Goal: Task Accomplishment & Management: Use online tool/utility

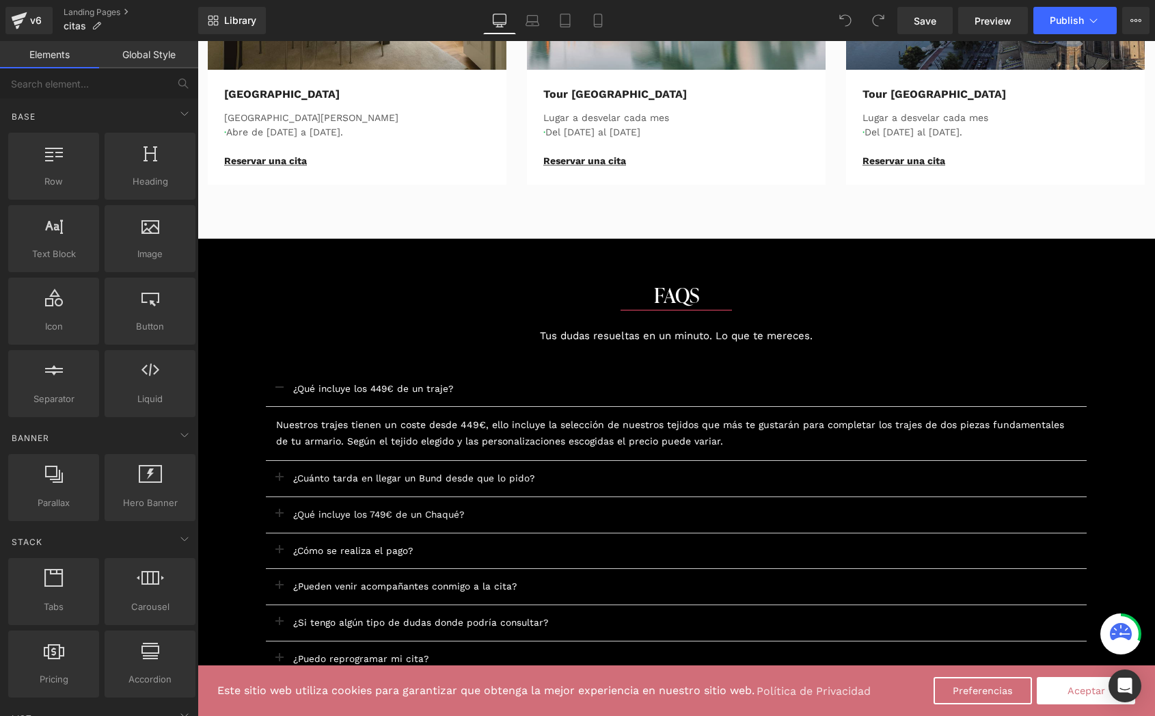
scroll to position [939, 0]
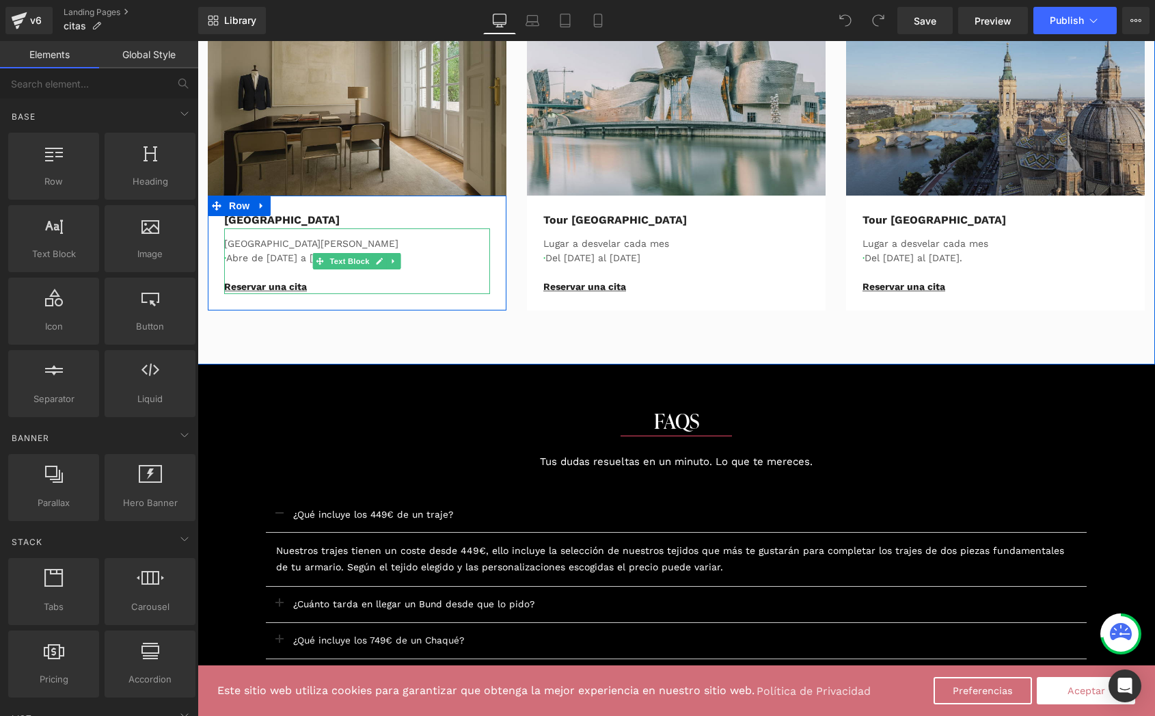
click at [262, 256] on p "· Abre de [DATE] a [DATE]." at bounding box center [357, 258] width 266 height 14
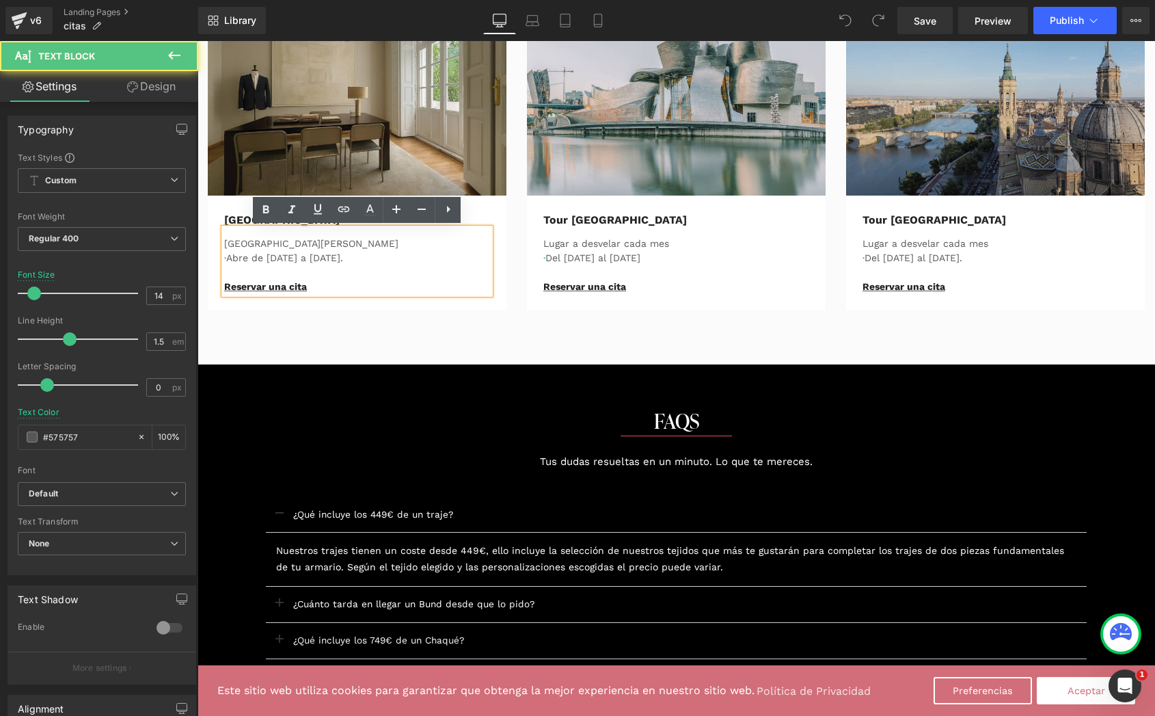
scroll to position [0, 0]
drag, startPoint x: 347, startPoint y: 256, endPoint x: 256, endPoint y: 256, distance: 90.2
click at [256, 256] on p "· Abre de [DATE] a [DATE]." at bounding box center [357, 258] width 266 height 14
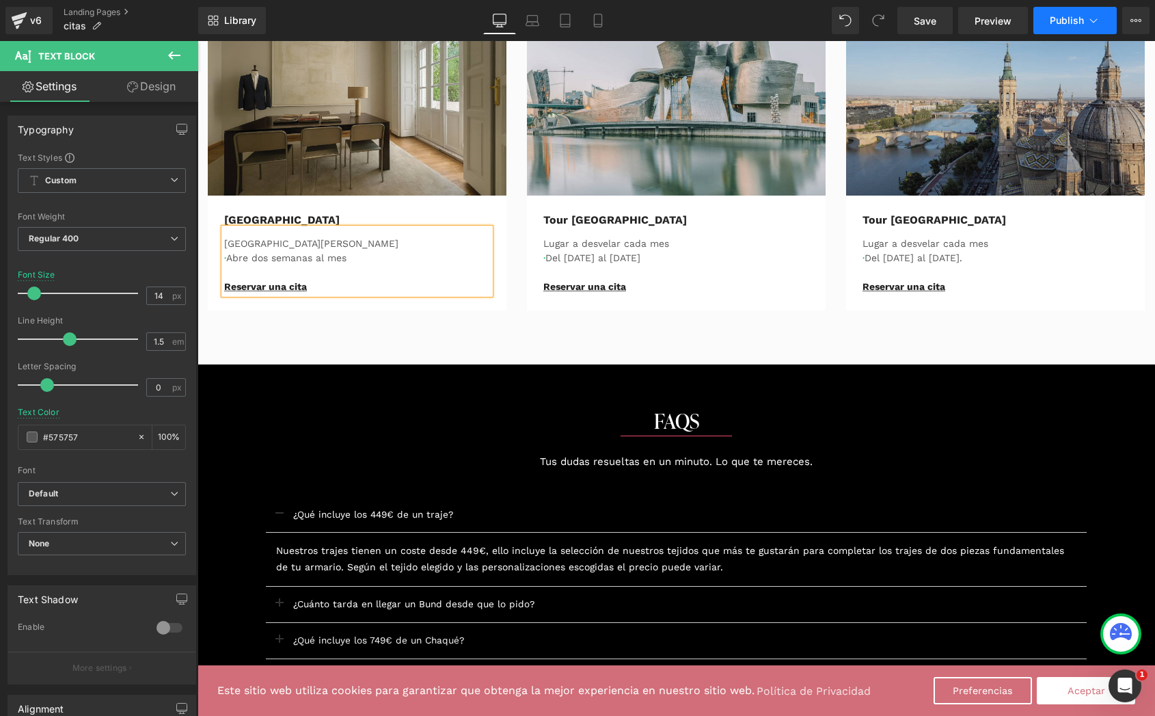
click at [1068, 25] on span "Publish" at bounding box center [1067, 20] width 34 height 11
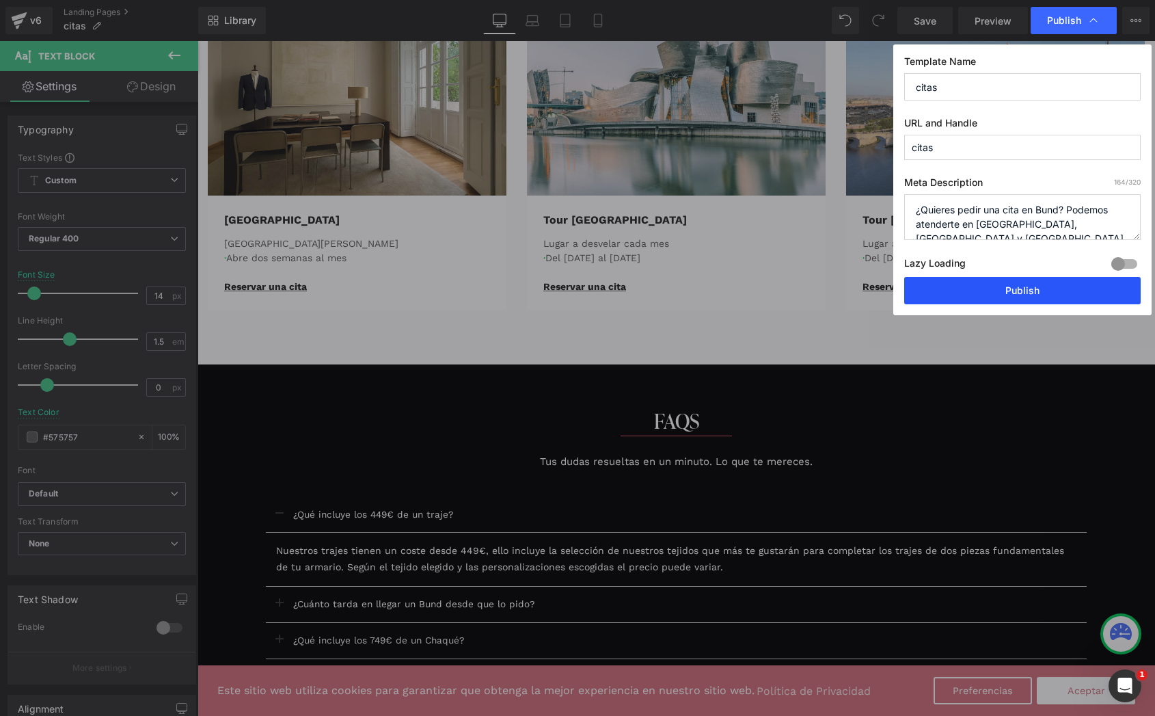
click at [1010, 289] on button "Publish" at bounding box center [1022, 290] width 237 height 27
